Goal: Task Accomplishment & Management: Use online tool/utility

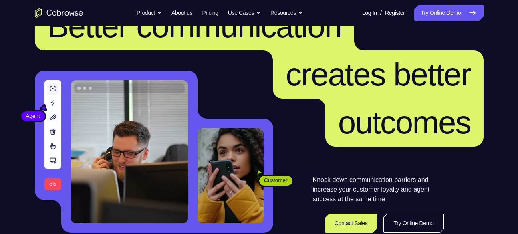
scroll to position [40, 0]
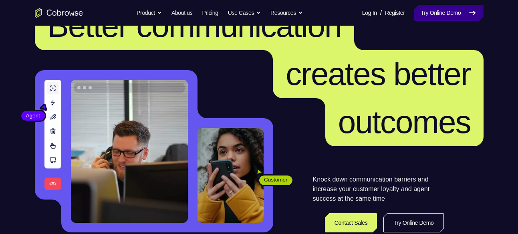
click at [446, 14] on link "Try Online Demo" at bounding box center [448, 13] width 69 height 16
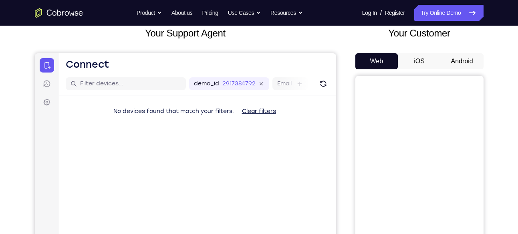
scroll to position [51, 0]
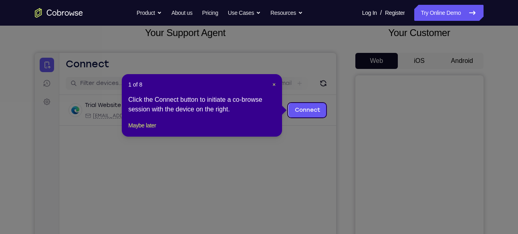
click at [271, 83] on header "1 of 8 ×" at bounding box center [201, 85] width 147 height 8
click at [275, 83] on span "×" at bounding box center [274, 84] width 3 height 6
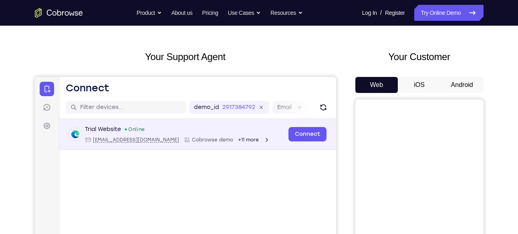
scroll to position [24, 0]
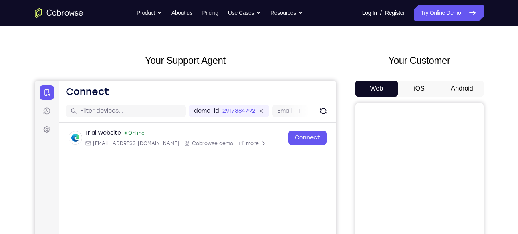
click at [460, 93] on button "Android" at bounding box center [462, 89] width 43 height 16
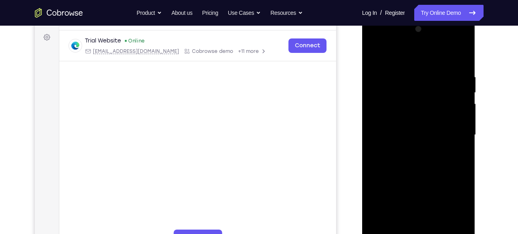
scroll to position [135, 0]
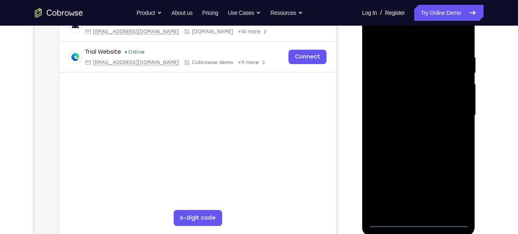
click at [418, 216] on div at bounding box center [418, 115] width 101 height 224
click at [421, 222] on div at bounding box center [418, 115] width 101 height 224
click at [458, 184] on div at bounding box center [418, 115] width 101 height 224
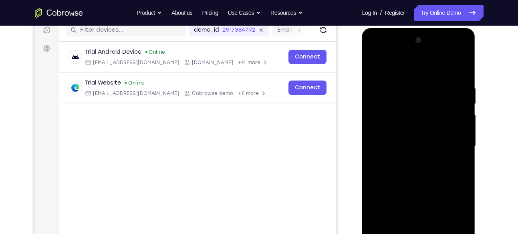
scroll to position [113, 0]
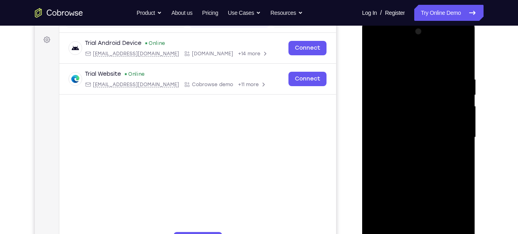
click at [389, 42] on div at bounding box center [418, 137] width 101 height 224
click at [456, 138] on div at bounding box center [418, 137] width 101 height 224
click at [411, 153] on div at bounding box center [418, 137] width 101 height 224
click at [404, 127] on div at bounding box center [418, 137] width 101 height 224
click at [412, 103] on div at bounding box center [418, 137] width 101 height 224
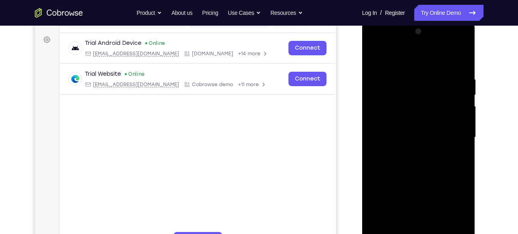
click at [422, 105] on div at bounding box center [418, 137] width 101 height 224
click at [410, 119] on div at bounding box center [418, 137] width 101 height 224
click at [387, 121] on div at bounding box center [418, 137] width 101 height 224
click at [398, 133] on div at bounding box center [418, 137] width 101 height 224
click at [411, 166] on div at bounding box center [418, 137] width 101 height 224
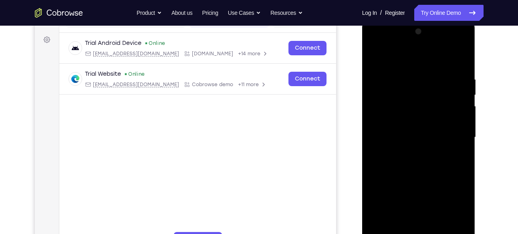
click at [411, 160] on div at bounding box center [418, 137] width 101 height 224
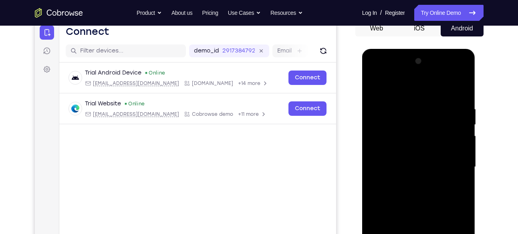
scroll to position [81, 0]
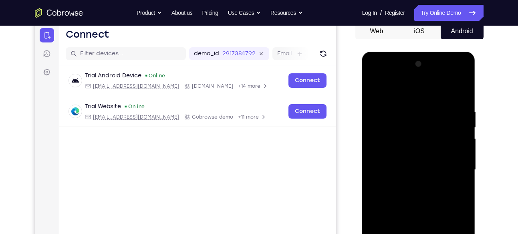
click at [461, 99] on div at bounding box center [418, 170] width 101 height 224
click at [403, 110] on div at bounding box center [418, 170] width 101 height 224
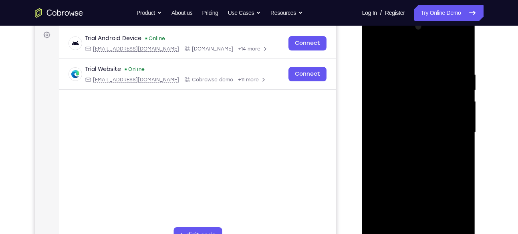
scroll to position [124, 0]
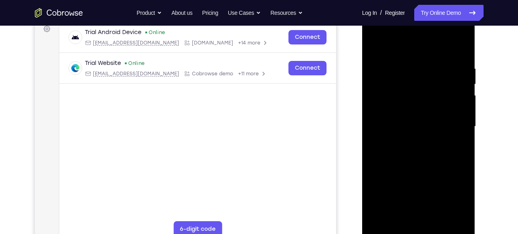
click at [459, 119] on div at bounding box center [418, 126] width 101 height 224
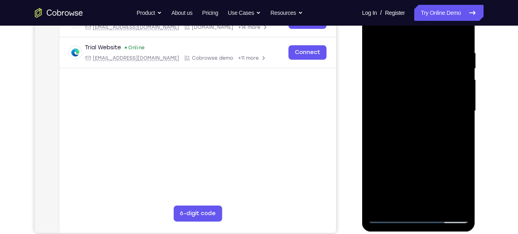
scroll to position [145, 0]
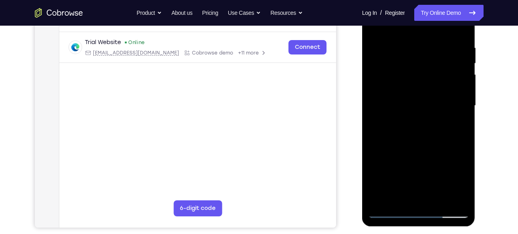
drag, startPoint x: 425, startPoint y: 109, endPoint x: 421, endPoint y: 109, distance: 4.4
click at [421, 109] on div at bounding box center [418, 106] width 101 height 224
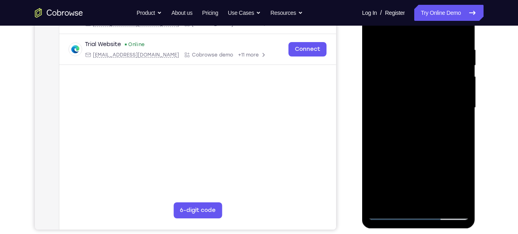
scroll to position [143, 0]
click at [454, 106] on div at bounding box center [418, 107] width 101 height 224
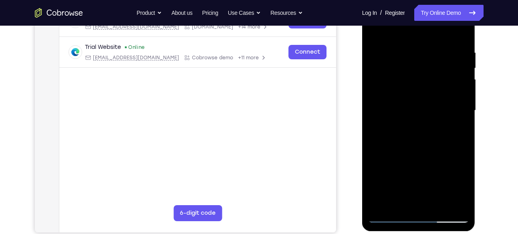
scroll to position [139, 0]
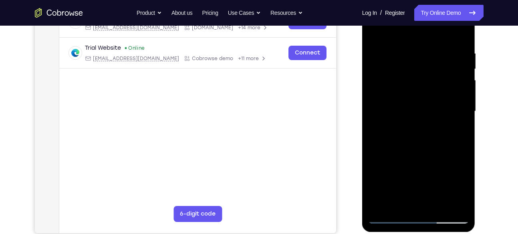
click at [454, 106] on div at bounding box center [418, 111] width 101 height 224
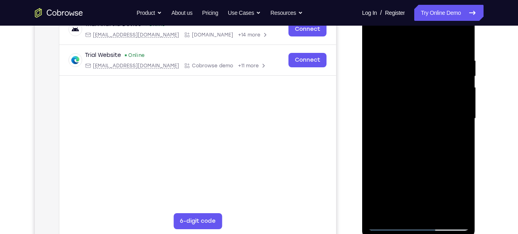
scroll to position [131, 0]
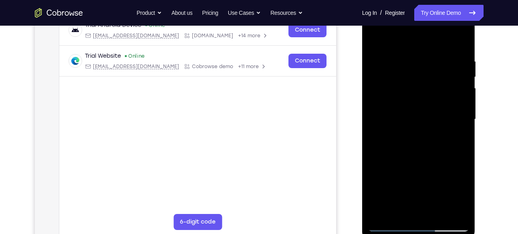
click at [454, 106] on div at bounding box center [418, 119] width 101 height 224
drag, startPoint x: 457, startPoint y: 107, endPoint x: 370, endPoint y: 101, distance: 86.8
click at [370, 101] on div at bounding box center [418, 119] width 101 height 224
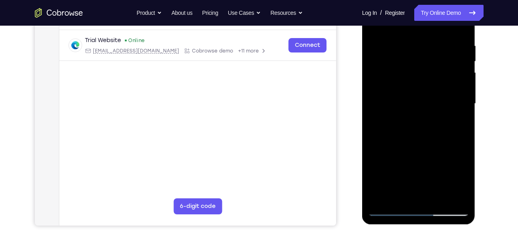
scroll to position [147, 0]
click at [454, 103] on div at bounding box center [418, 103] width 101 height 224
drag, startPoint x: 454, startPoint y: 103, endPoint x: 388, endPoint y: 95, distance: 67.5
click at [388, 95] on div at bounding box center [418, 103] width 101 height 224
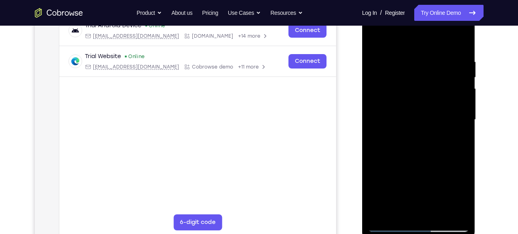
scroll to position [132, 0]
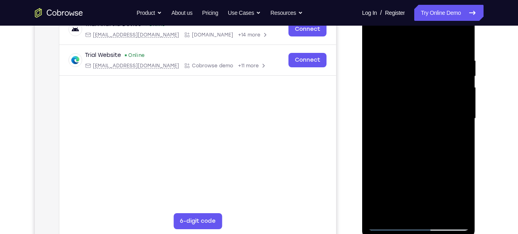
click at [455, 92] on div at bounding box center [418, 118] width 101 height 224
drag, startPoint x: 455, startPoint y: 92, endPoint x: 371, endPoint y: 81, distance: 84.9
click at [371, 81] on div at bounding box center [418, 118] width 101 height 224
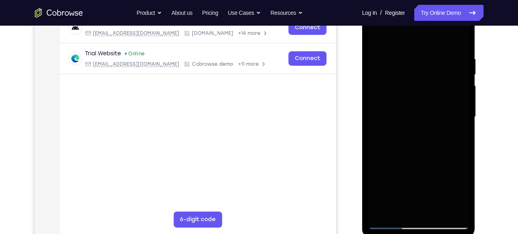
scroll to position [131, 0]
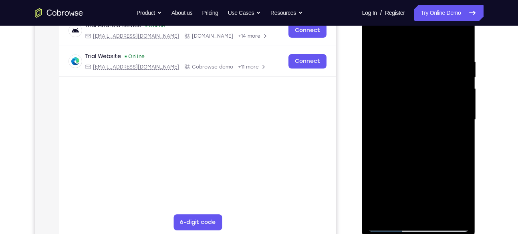
click at [459, 53] on div at bounding box center [418, 120] width 101 height 224
click at [460, 42] on div at bounding box center [418, 120] width 101 height 224
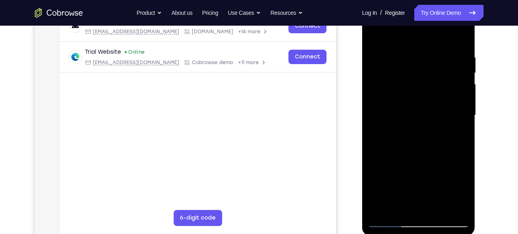
scroll to position [136, 0]
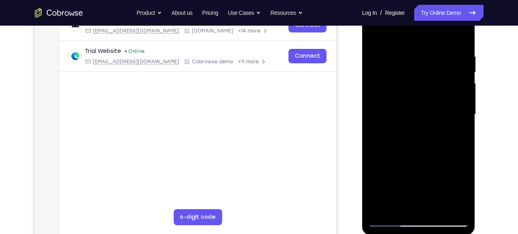
drag, startPoint x: 436, startPoint y: 69, endPoint x: 471, endPoint y: 167, distance: 104.2
click at [471, 167] on div at bounding box center [418, 115] width 113 height 239
drag, startPoint x: 439, startPoint y: 122, endPoint x: 434, endPoint y: 74, distance: 48.7
click at [434, 74] on div at bounding box center [418, 114] width 101 height 224
drag, startPoint x: 424, startPoint y: 125, endPoint x: 419, endPoint y: 76, distance: 49.2
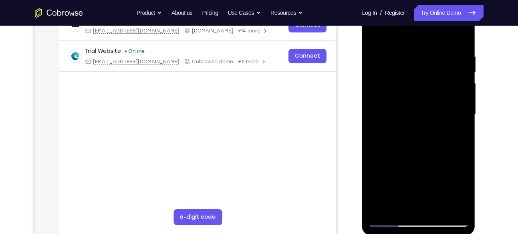
click at [419, 76] on div at bounding box center [418, 114] width 101 height 224
drag, startPoint x: 413, startPoint y: 145, endPoint x: 408, endPoint y: 88, distance: 57.1
click at [408, 88] on div at bounding box center [418, 114] width 101 height 224
drag, startPoint x: 414, startPoint y: 117, endPoint x: 411, endPoint y: 77, distance: 39.8
click at [411, 77] on div at bounding box center [418, 114] width 101 height 224
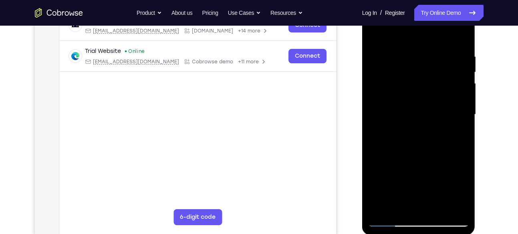
drag, startPoint x: 420, startPoint y: 119, endPoint x: 406, endPoint y: 63, distance: 57.5
click at [406, 63] on div at bounding box center [418, 114] width 101 height 224
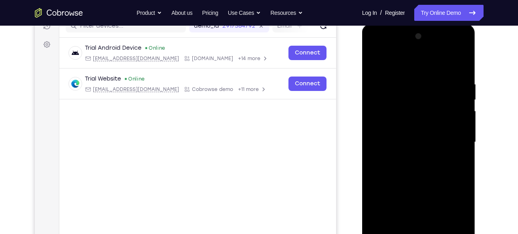
scroll to position [108, 0]
click at [465, 61] on div at bounding box center [418, 142] width 101 height 224
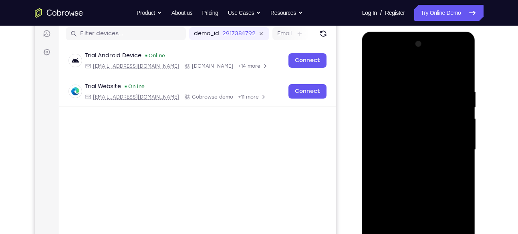
scroll to position [100, 0]
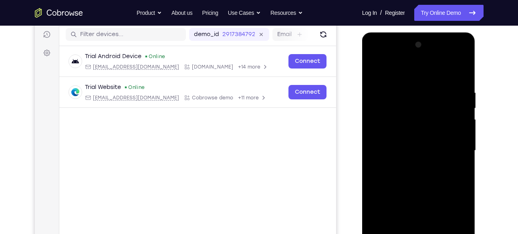
click at [372, 67] on div at bounding box center [418, 150] width 101 height 224
click at [374, 69] on div at bounding box center [418, 150] width 101 height 224
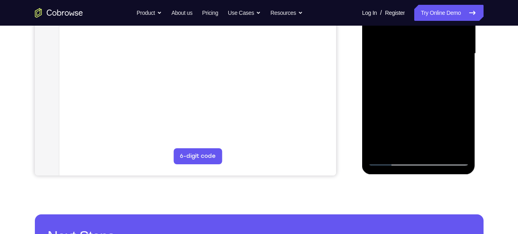
scroll to position [199, 0]
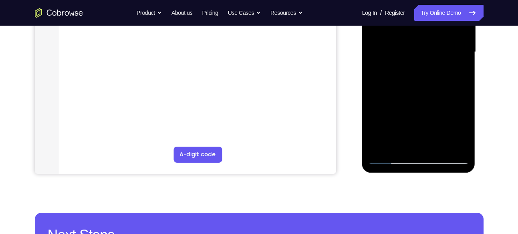
click at [436, 147] on div at bounding box center [418, 52] width 101 height 224
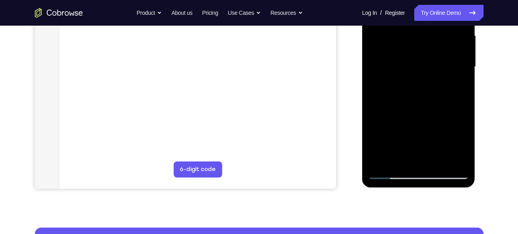
click at [429, 109] on div at bounding box center [418, 67] width 101 height 224
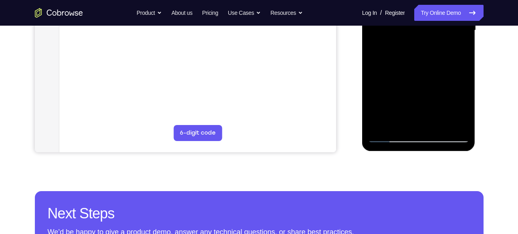
scroll to position [222, 0]
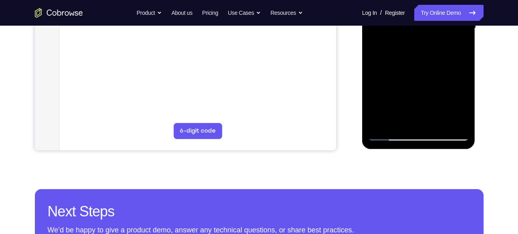
click at [390, 132] on div at bounding box center [418, 28] width 101 height 224
click at [393, 138] on div at bounding box center [418, 28] width 101 height 224
click at [382, 123] on div at bounding box center [418, 28] width 101 height 224
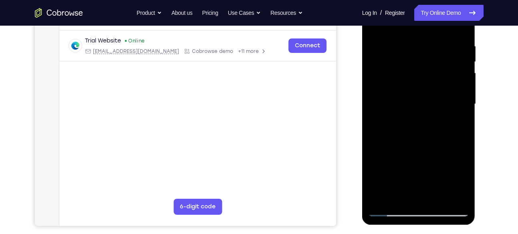
scroll to position [146, 0]
drag, startPoint x: 429, startPoint y: 65, endPoint x: 428, endPoint y: 142, distance: 77.8
click at [428, 142] on div at bounding box center [418, 104] width 101 height 224
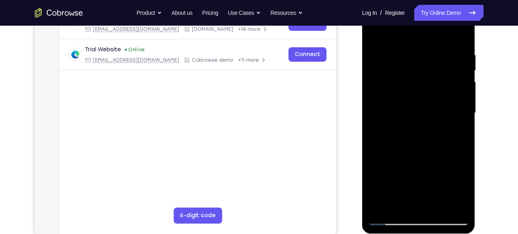
scroll to position [149, 0]
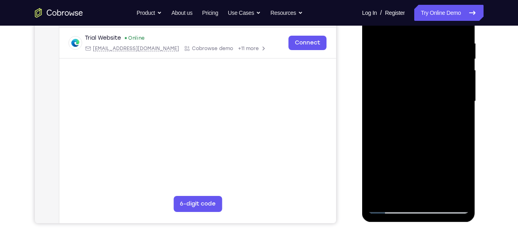
drag, startPoint x: 430, startPoint y: 121, endPoint x: 421, endPoint y: 85, distance: 37.5
click at [421, 85] on div at bounding box center [418, 101] width 101 height 224
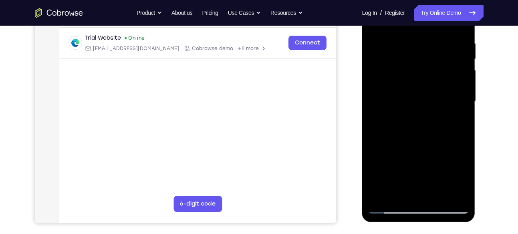
drag, startPoint x: 427, startPoint y: 105, endPoint x: 420, endPoint y: 101, distance: 7.7
click at [420, 101] on div at bounding box center [418, 101] width 101 height 224
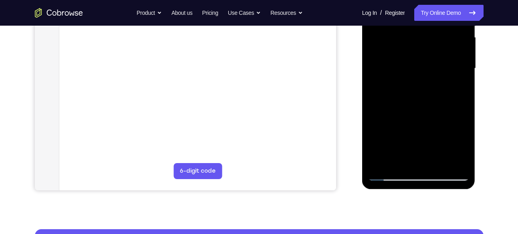
scroll to position [183, 0]
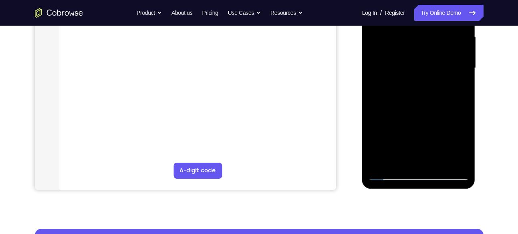
drag, startPoint x: 420, startPoint y: 68, endPoint x: 408, endPoint y: 50, distance: 21.7
click at [408, 50] on div at bounding box center [418, 68] width 101 height 224
drag, startPoint x: 416, startPoint y: 110, endPoint x: 405, endPoint y: 36, distance: 75.3
click at [405, 36] on div at bounding box center [418, 68] width 101 height 224
drag, startPoint x: 411, startPoint y: 71, endPoint x: 416, endPoint y: 116, distance: 45.1
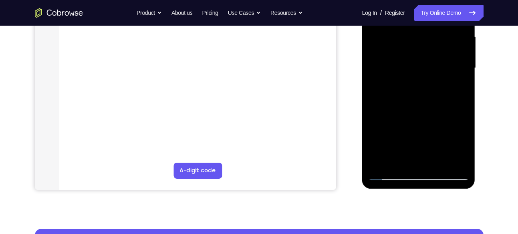
click at [416, 116] on div at bounding box center [418, 68] width 101 height 224
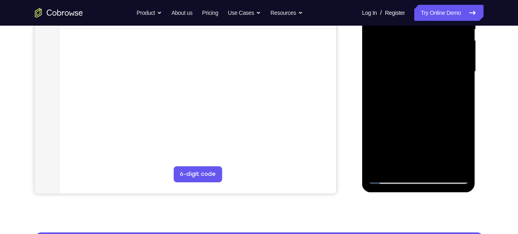
click at [466, 94] on div at bounding box center [418, 72] width 101 height 224
click at [465, 95] on div at bounding box center [418, 72] width 101 height 224
drag, startPoint x: 446, startPoint y: 95, endPoint x: 441, endPoint y: 69, distance: 26.2
click at [441, 69] on div at bounding box center [418, 72] width 101 height 224
click at [416, 90] on div at bounding box center [418, 72] width 101 height 224
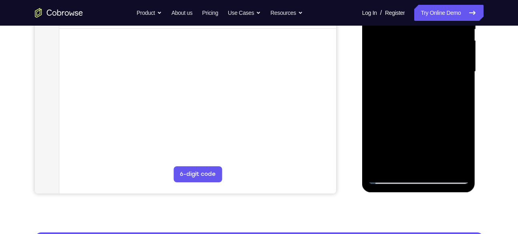
click at [376, 67] on div at bounding box center [418, 72] width 101 height 224
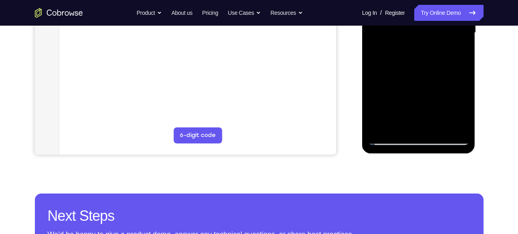
scroll to position [222, 0]
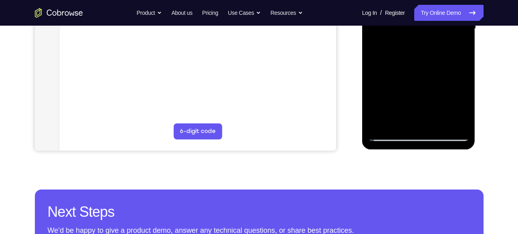
drag, startPoint x: 418, startPoint y: 89, endPoint x: 410, endPoint y: 59, distance: 30.9
click at [410, 59] on div at bounding box center [418, 29] width 101 height 224
click at [375, 58] on div at bounding box center [418, 29] width 101 height 224
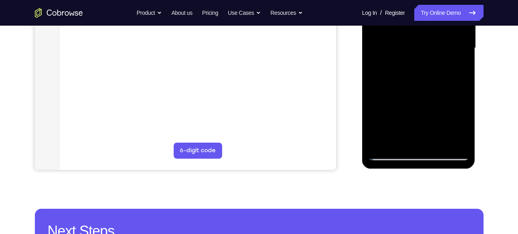
scroll to position [199, 0]
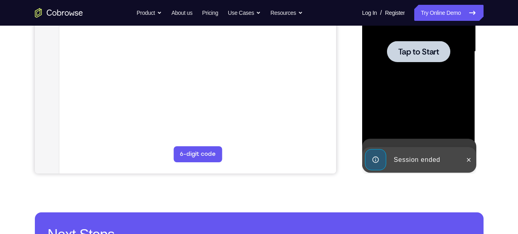
drag, startPoint x: 416, startPoint y: 110, endPoint x: 388, endPoint y: 56, distance: 60.9
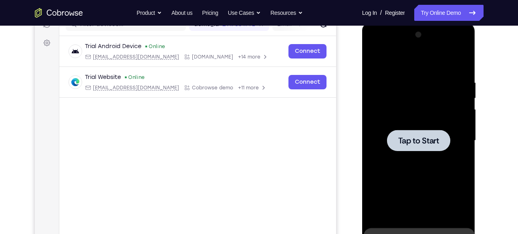
scroll to position [111, 0]
